Goal: Task Accomplishment & Management: Manage account settings

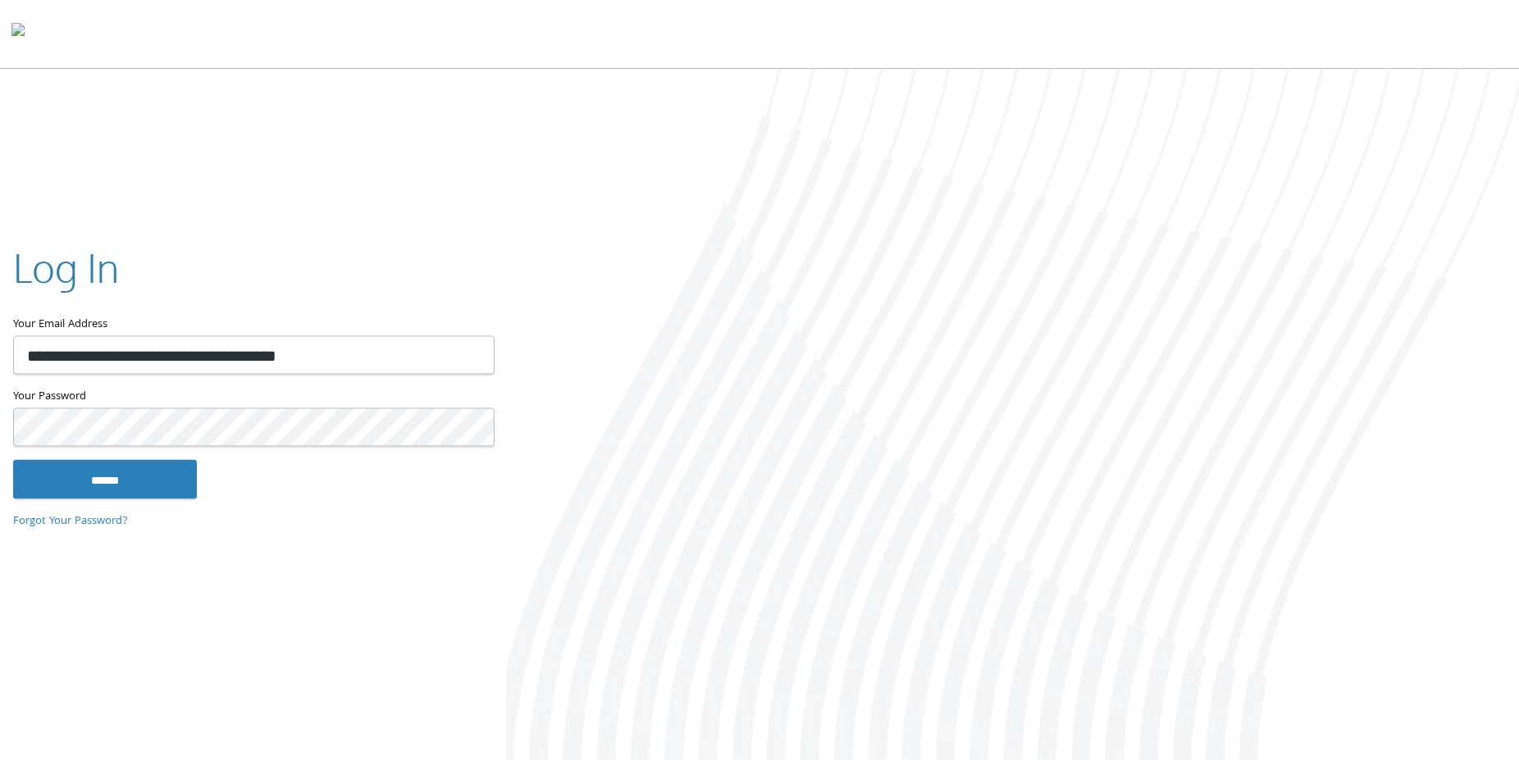
drag, startPoint x: 330, startPoint y: 361, endPoint x: -22, endPoint y: 373, distance: 352.0
click at [13, 373] on input "**********" at bounding box center [253, 354] width 481 height 39
type input "**********"
click at [85, 481] on input "******" at bounding box center [105, 478] width 184 height 39
